Goal: Transaction & Acquisition: Purchase product/service

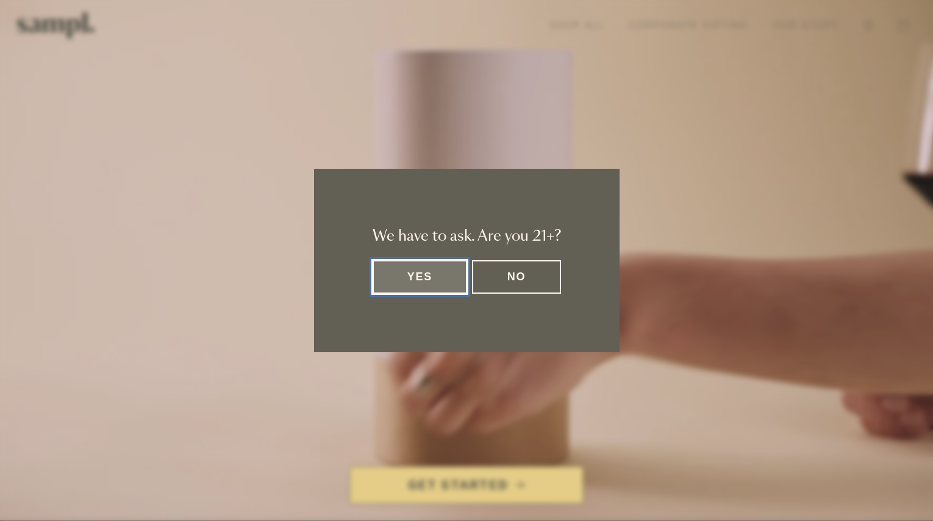
click at [591, 26] on dialog "We have to ask. Are you 21+? Yes No" at bounding box center [466, 260] width 933 height 521
click at [417, 276] on button "Yes" at bounding box center [419, 277] width 95 height 34
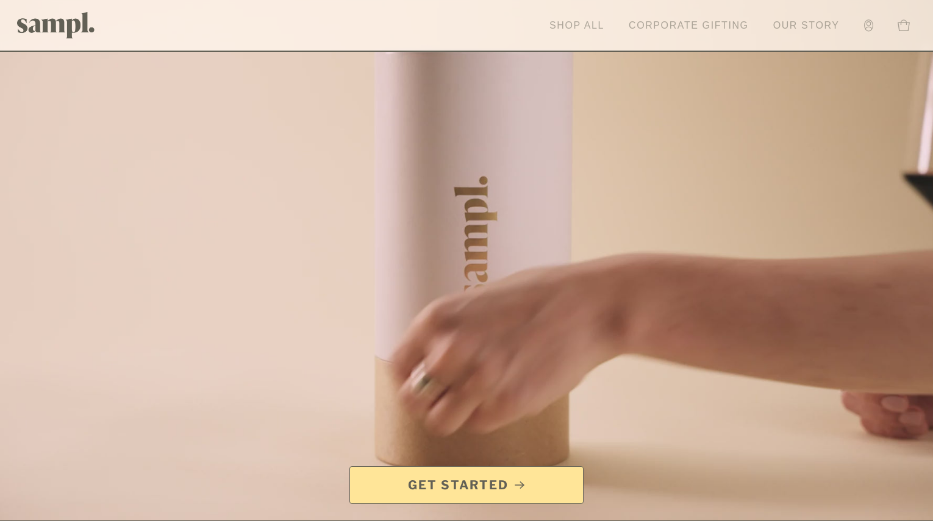
click at [591, 26] on link "Shop All" at bounding box center [576, 25] width 67 height 27
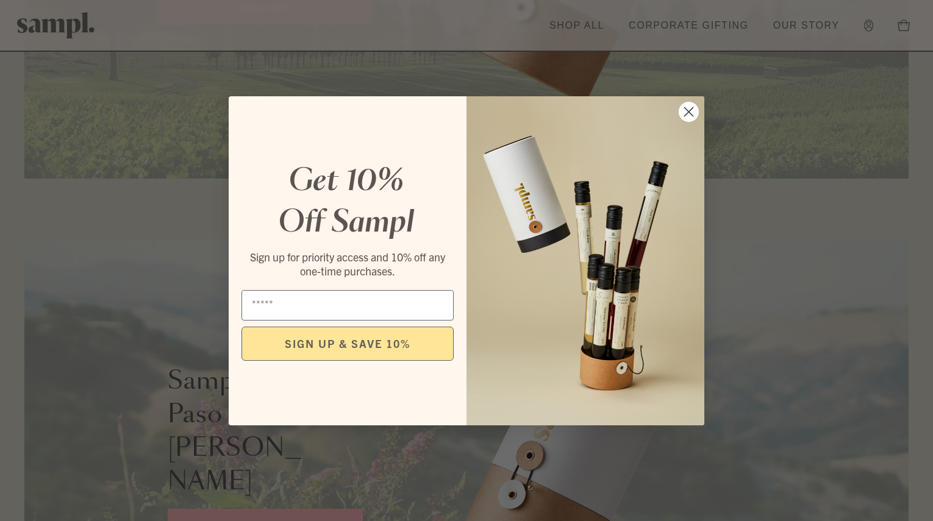
scroll to position [828, 0]
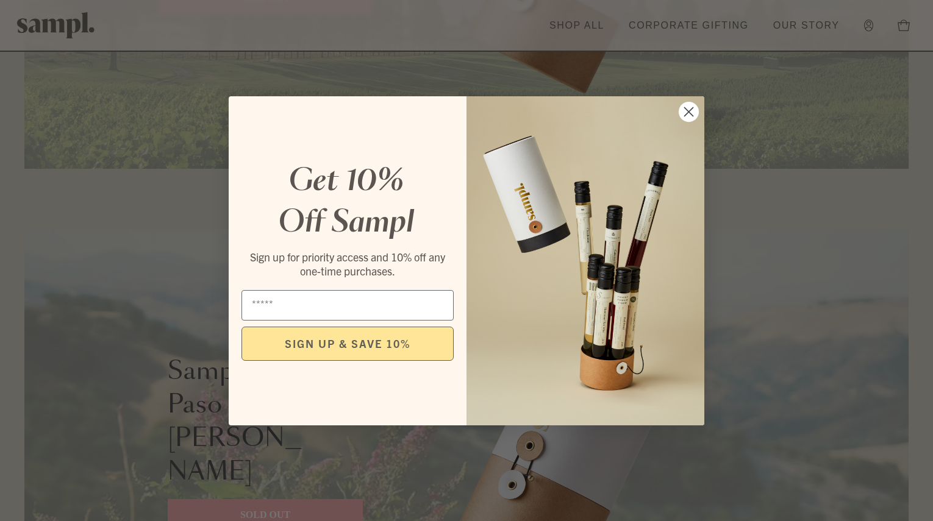
click at [692, 112] on circle "Close dialog" at bounding box center [688, 111] width 20 height 20
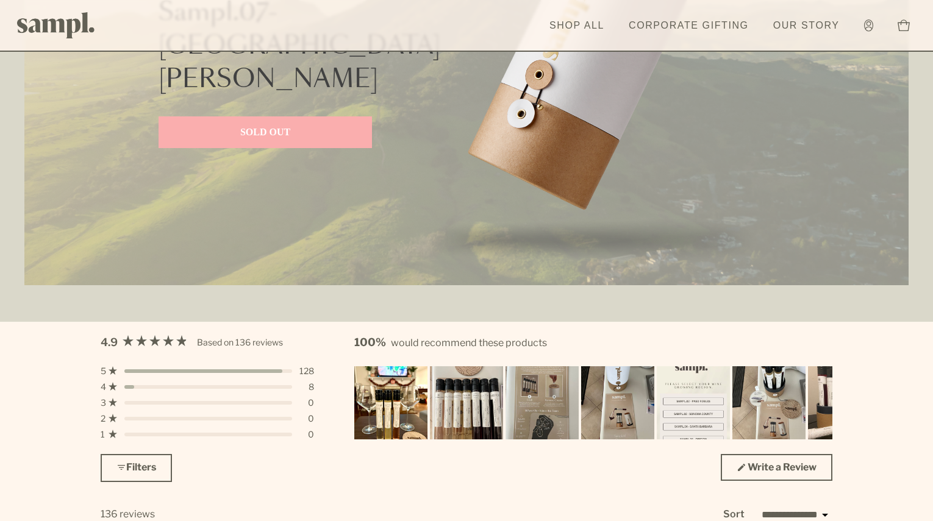
scroll to position [3145, 0]
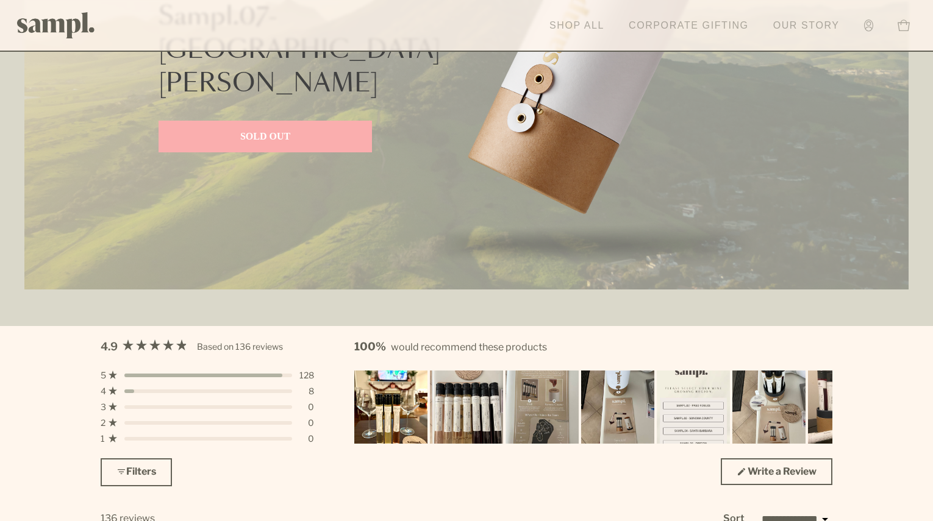
click at [642, 27] on link "Corporate Gifting" at bounding box center [688, 25] width 132 height 27
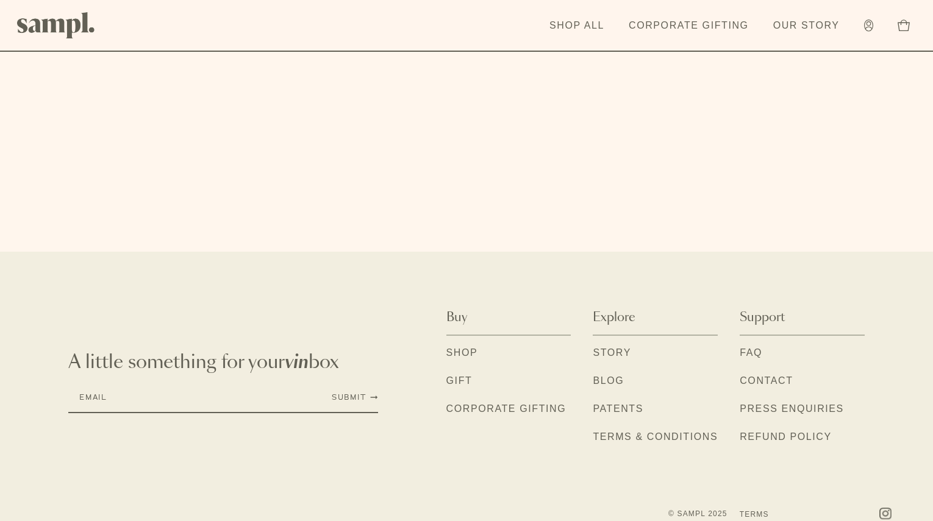
scroll to position [4095, 0]
click at [469, 347] on link "Shop" at bounding box center [462, 355] width 32 height 16
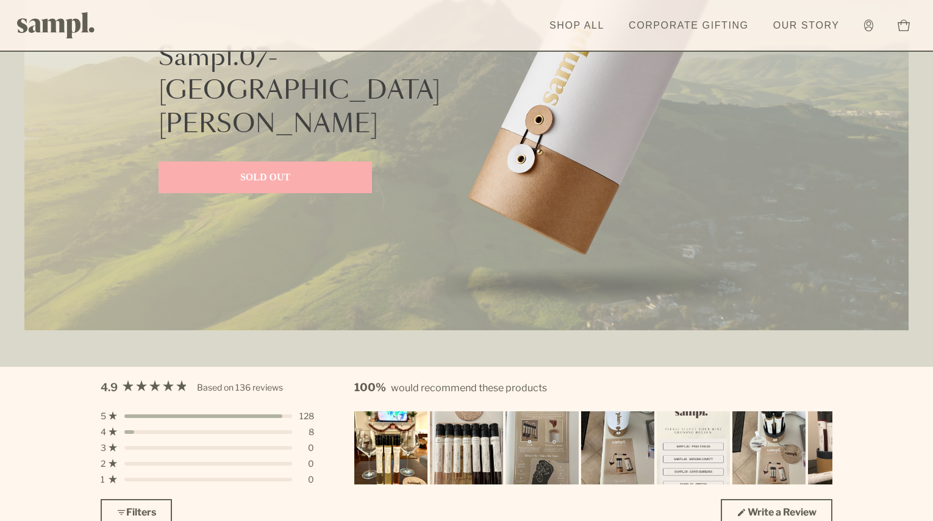
scroll to position [3105, 0]
click at [377, 438] on img "Carousel of customer-uploaded media. Press left and right arrows to navigate. P…" at bounding box center [390, 448] width 77 height 77
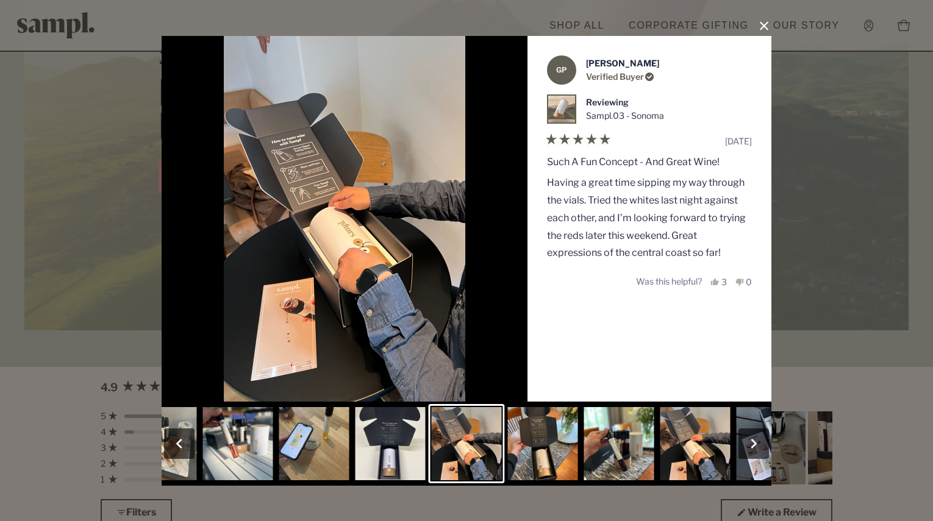
click at [824, 168] on div "User Media and Reviews Gallery GP Gabe P. Verified Buyer Reviewing Sampl.03 - S…" at bounding box center [466, 260] width 933 height 521
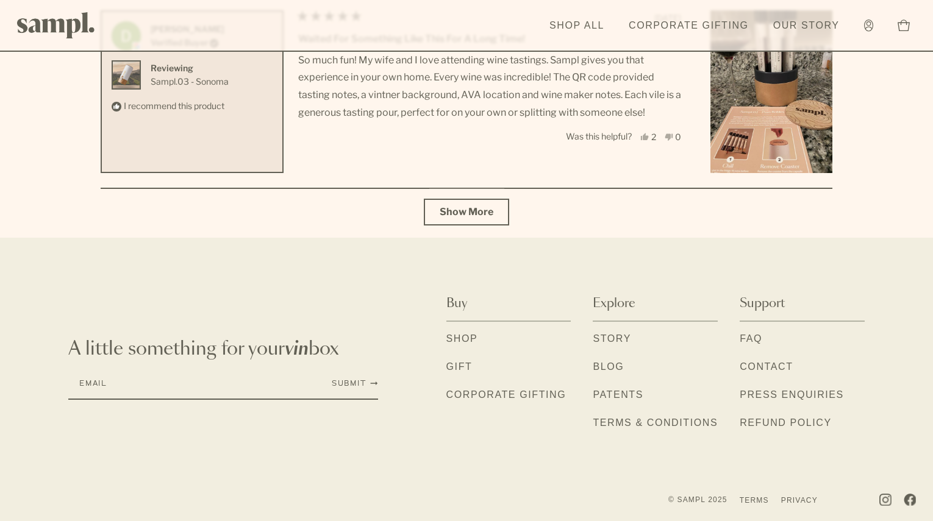
scroll to position [4454, 0]
click at [885, 499] on img "social links" at bounding box center [885, 500] width 12 height 12
